Goal: Task Accomplishment & Management: Use online tool/utility

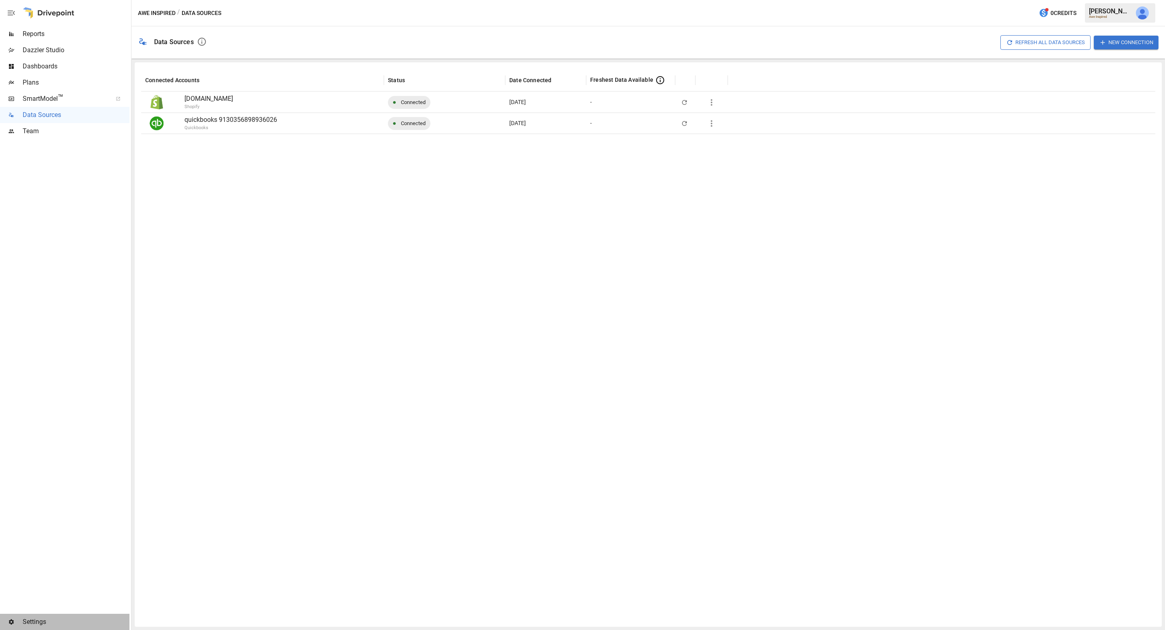
click at [31, 621] on span "Settings" at bounding box center [76, 622] width 107 height 10
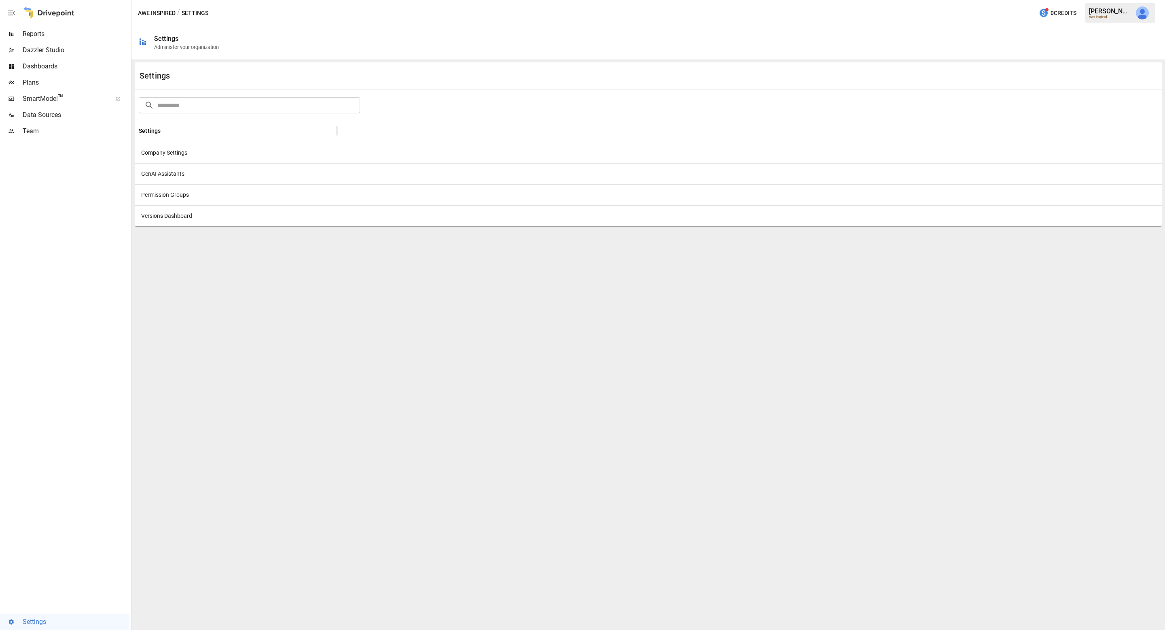
click at [168, 153] on div "Company Settings" at bounding box center [236, 152] width 202 height 21
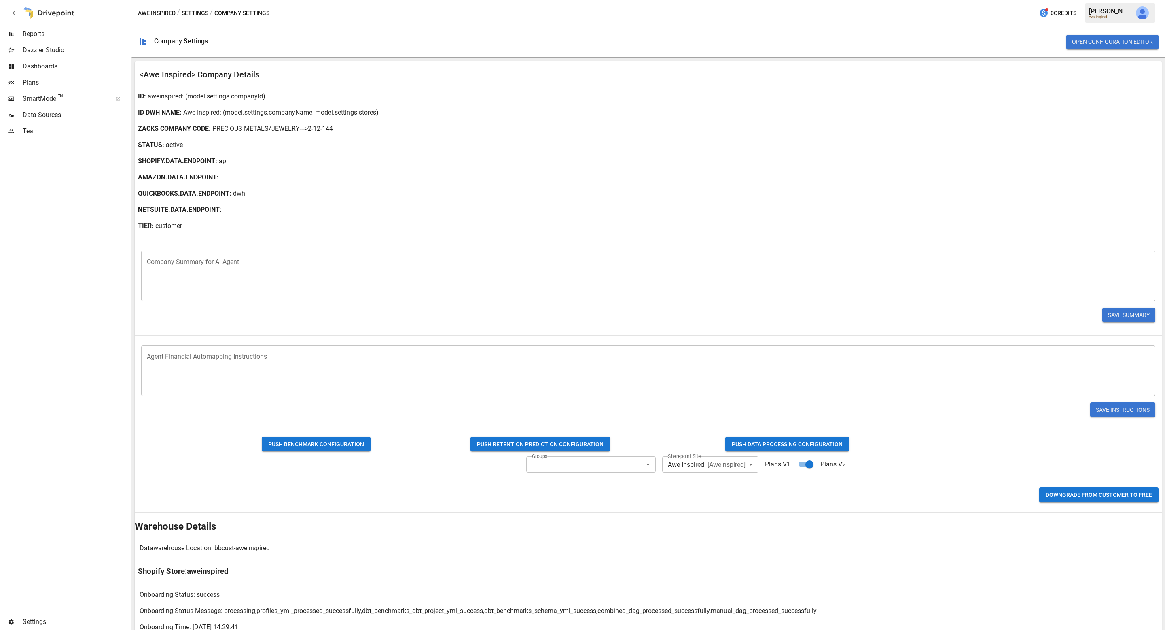
click at [24, 79] on span "Plans" at bounding box center [76, 83] width 107 height 10
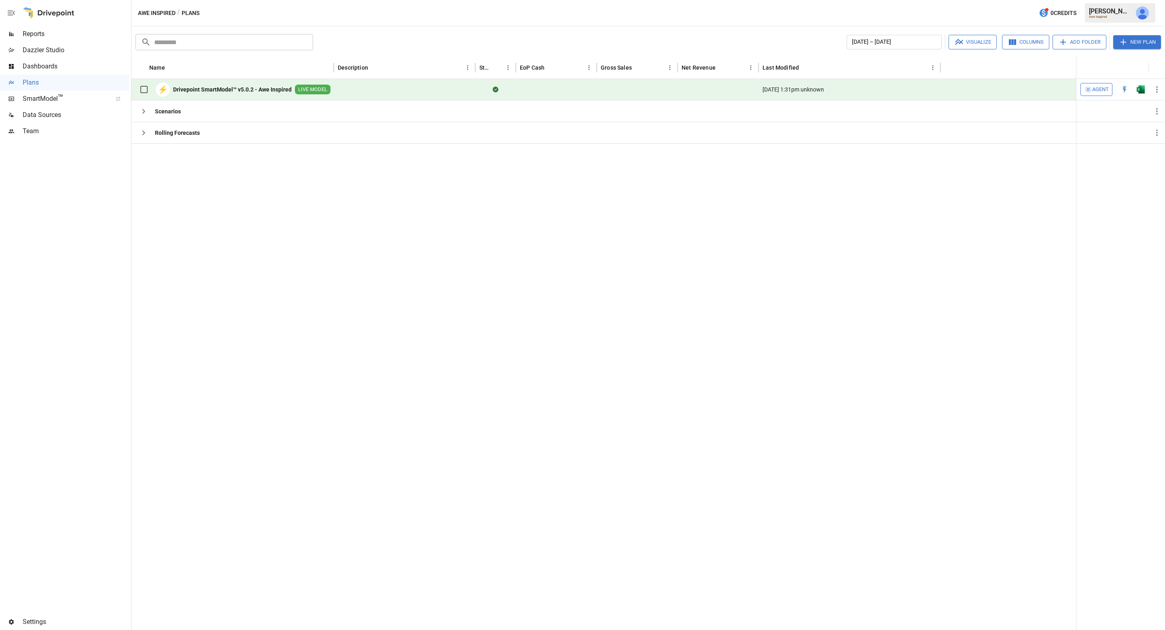
click at [196, 92] on b "Drivepoint SmartModel™ v5.0.2 - Awe Inspired" at bounding box center [232, 89] width 119 height 8
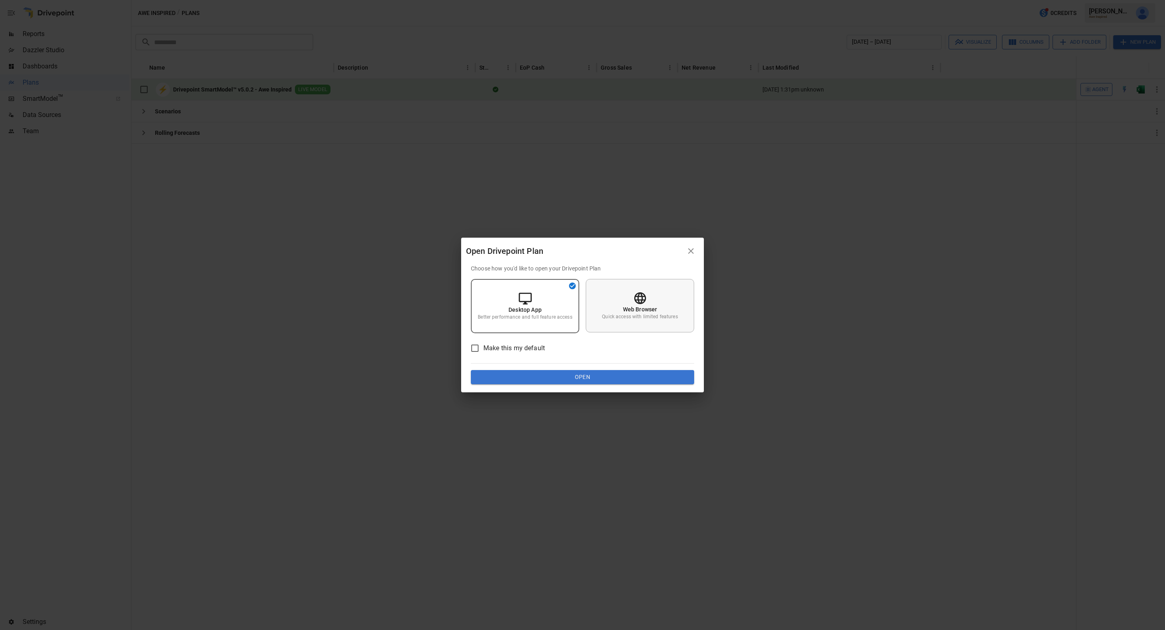
click at [598, 324] on div "Web Browser Quick access with limited features" at bounding box center [640, 305] width 108 height 53
click at [580, 377] on button "Open" at bounding box center [582, 377] width 223 height 15
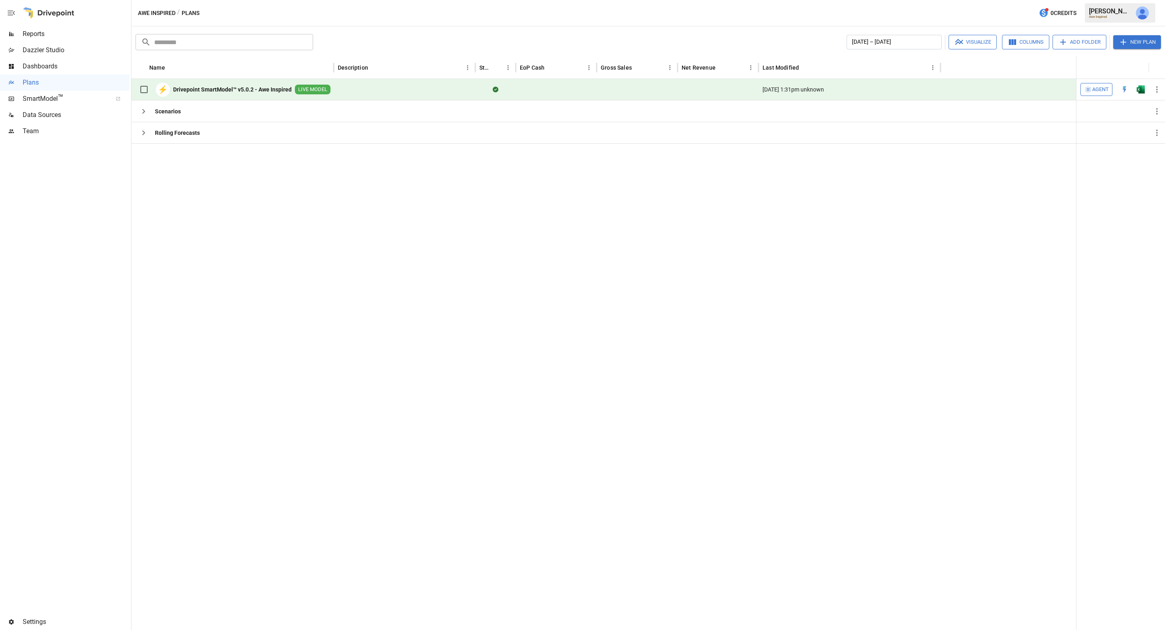
click at [213, 91] on b "Drivepoint SmartModel™ v5.0.2 - Awe Inspired" at bounding box center [232, 89] width 119 height 8
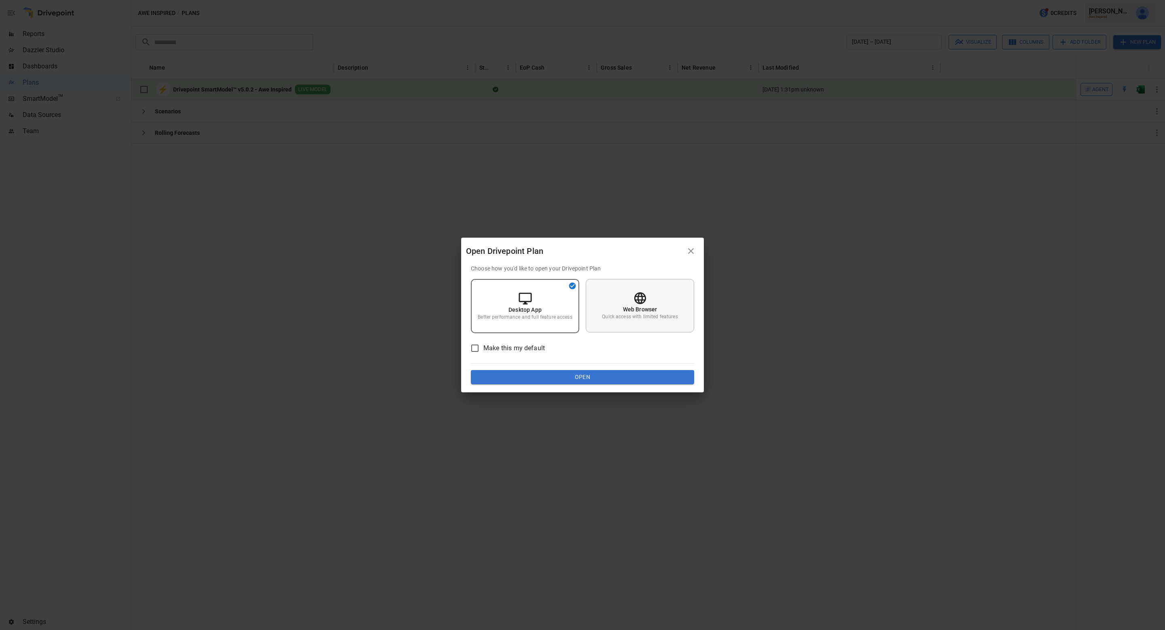
click at [631, 311] on p "Web Browser" at bounding box center [640, 309] width 34 height 8
click at [623, 375] on button "Open" at bounding box center [582, 377] width 223 height 15
